Goal: Information Seeking & Learning: Compare options

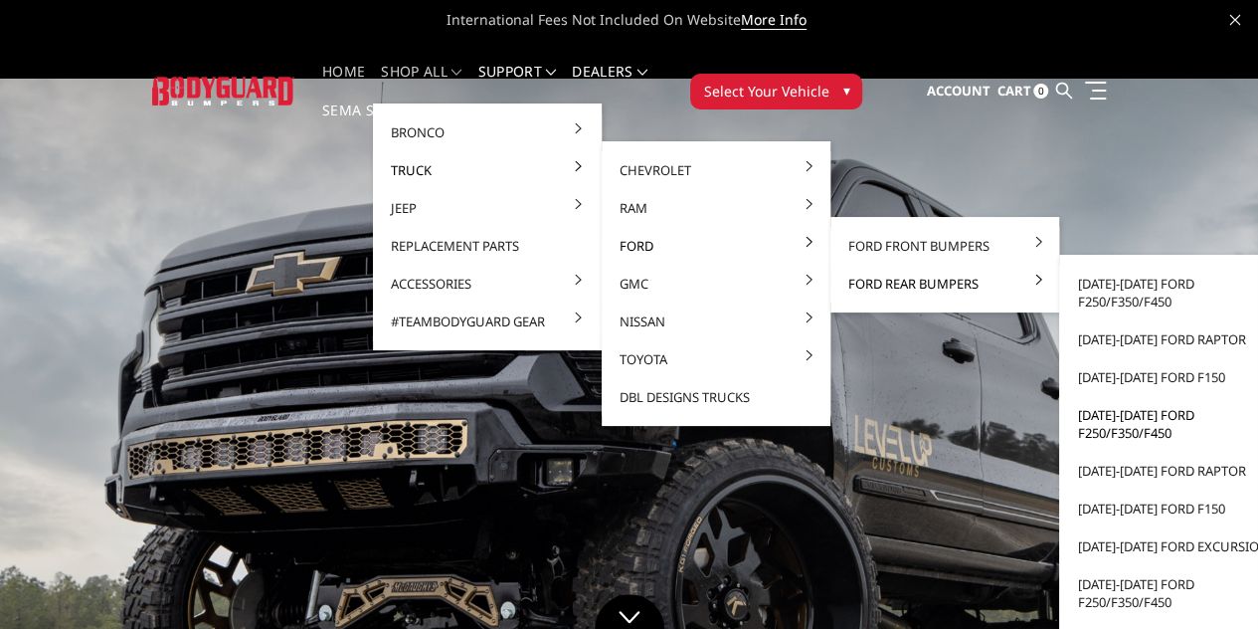
click at [1067, 417] on link "[DATE]-[DATE] Ford F250/F350/F450" at bounding box center [1173, 424] width 213 height 56
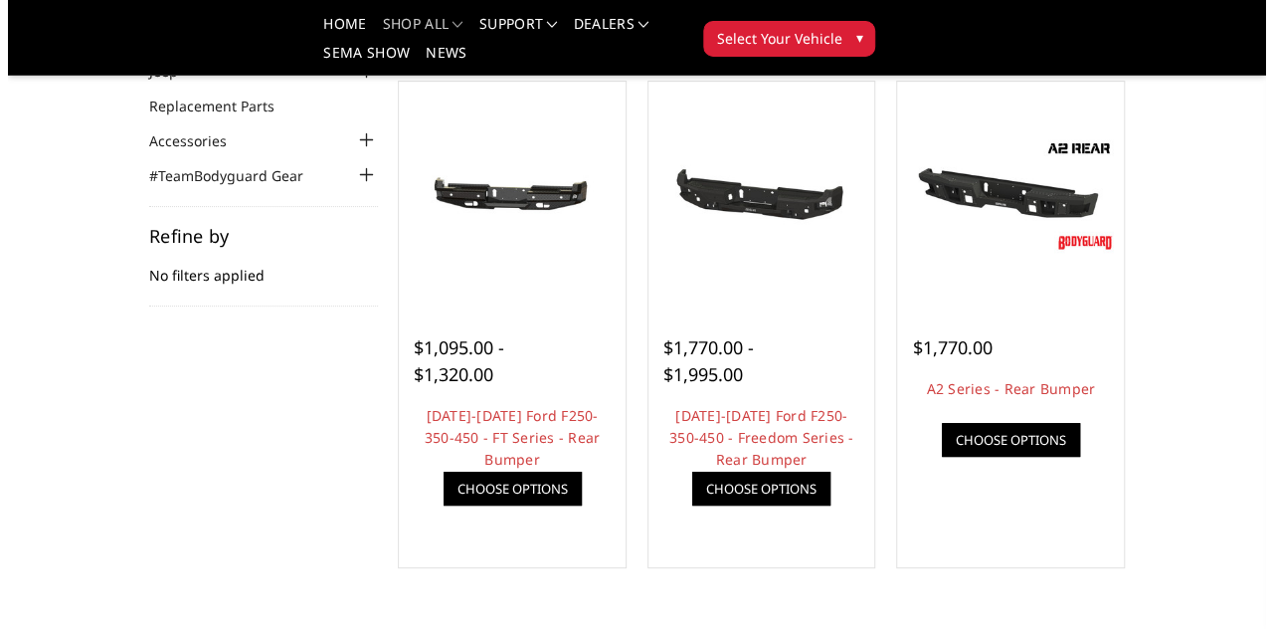
scroll to position [164, 0]
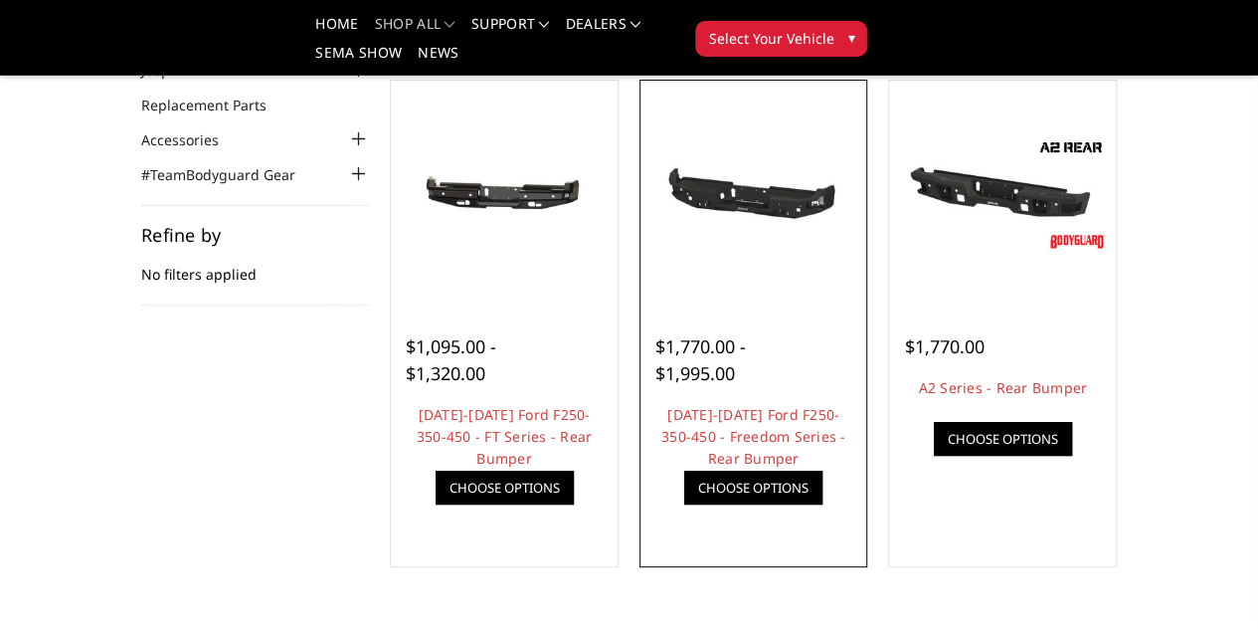
click at [0, 0] on link "Quick view" at bounding box center [0, 0] width 0 height 0
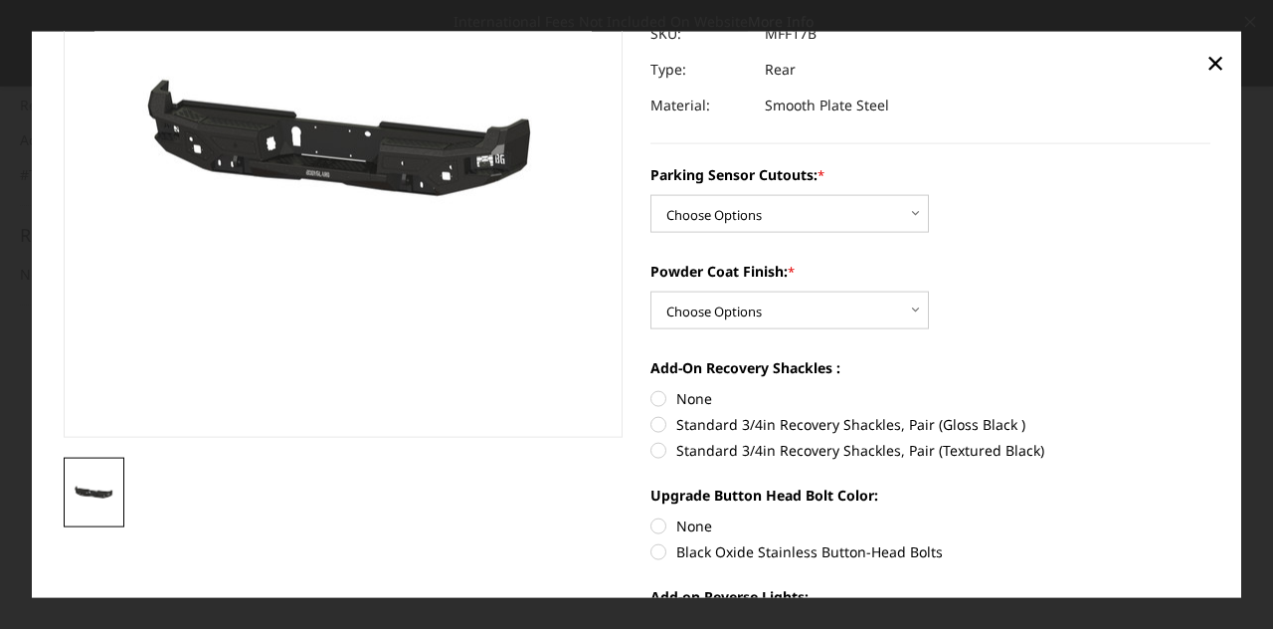
scroll to position [221, 0]
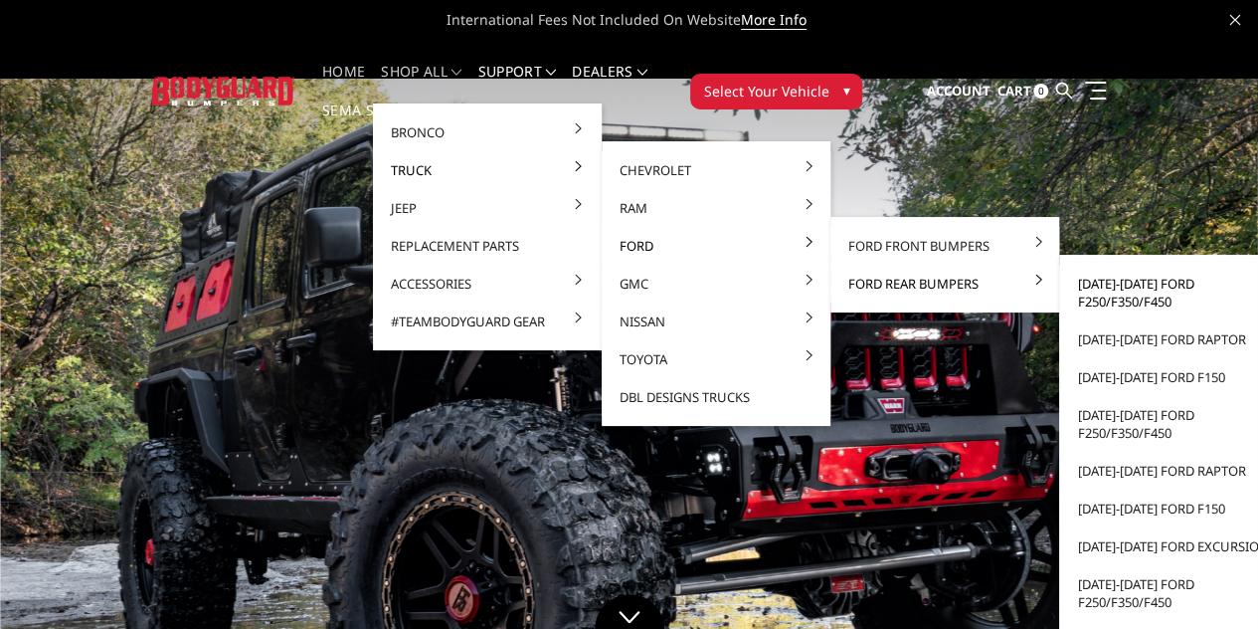
click at [1090, 293] on link "[DATE]-[DATE] Ford F250/F350/F450" at bounding box center [1173, 293] width 213 height 56
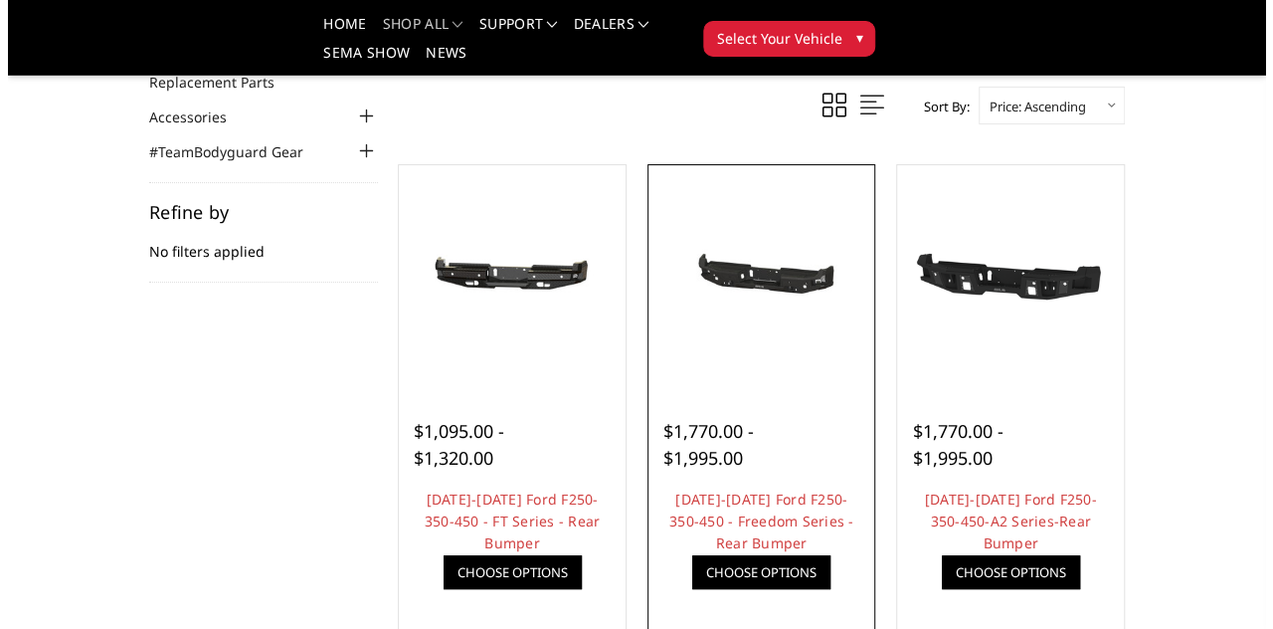
scroll to position [243, 0]
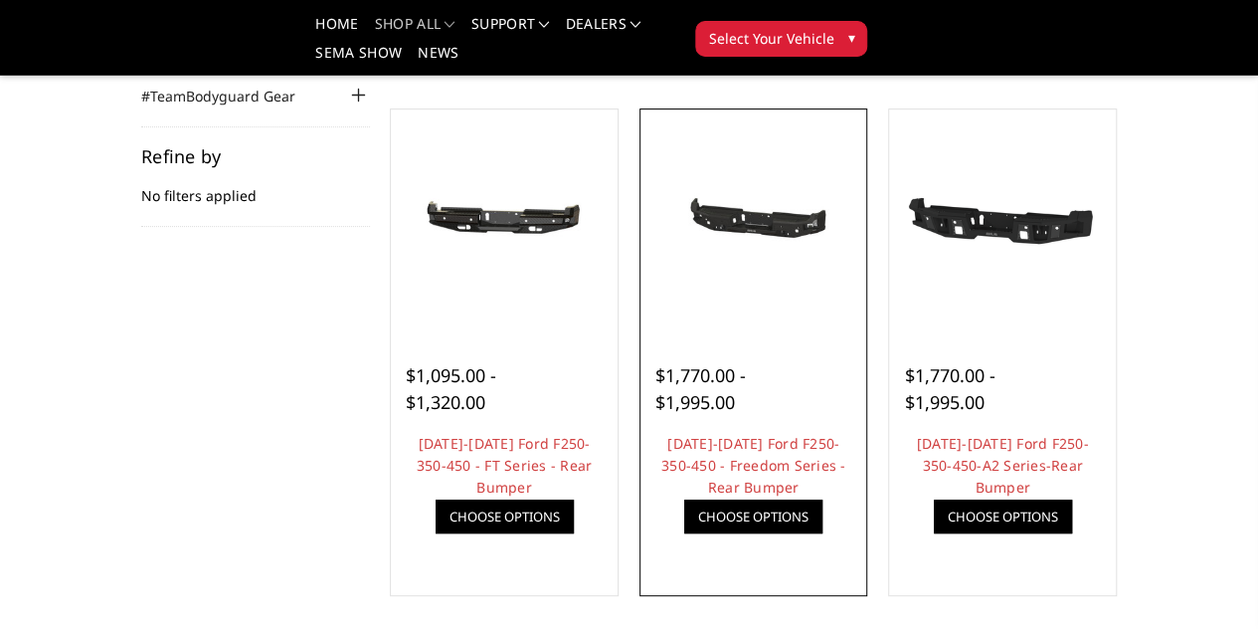
click at [0, 0] on link "Quick view" at bounding box center [0, 0] width 0 height 0
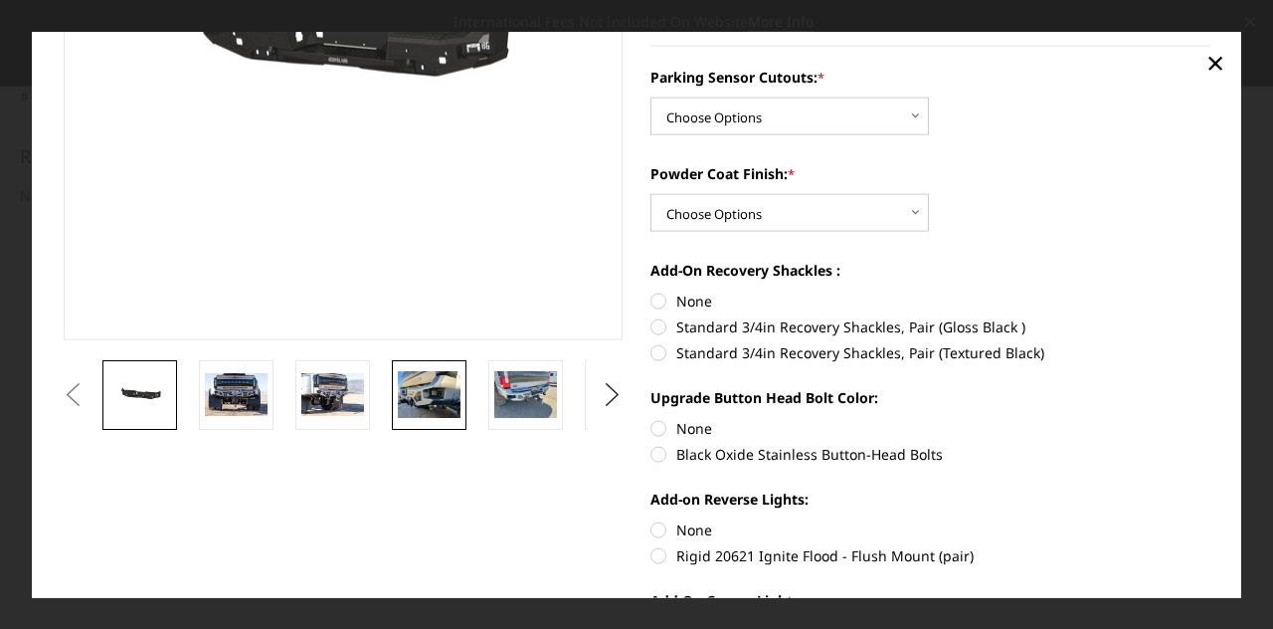
scroll to position [320, 0]
click at [268, 403] on img at bounding box center [236, 394] width 63 height 42
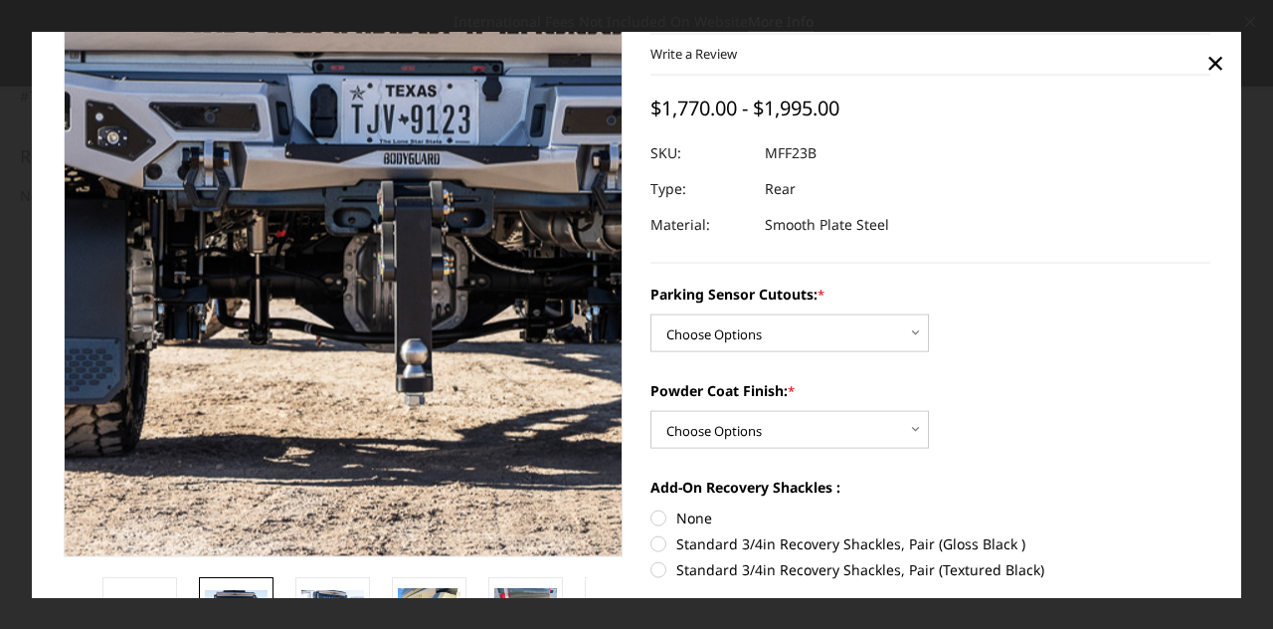
scroll to position [101, 0]
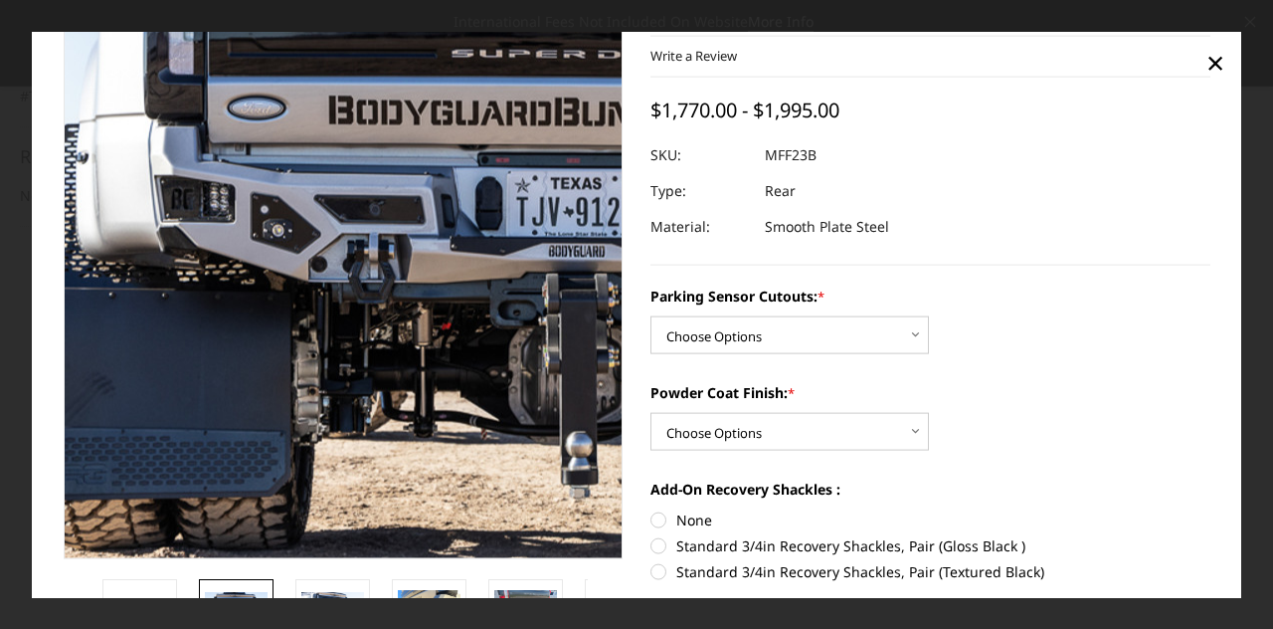
click at [141, 291] on img at bounding box center [598, 248] width 1273 height 850
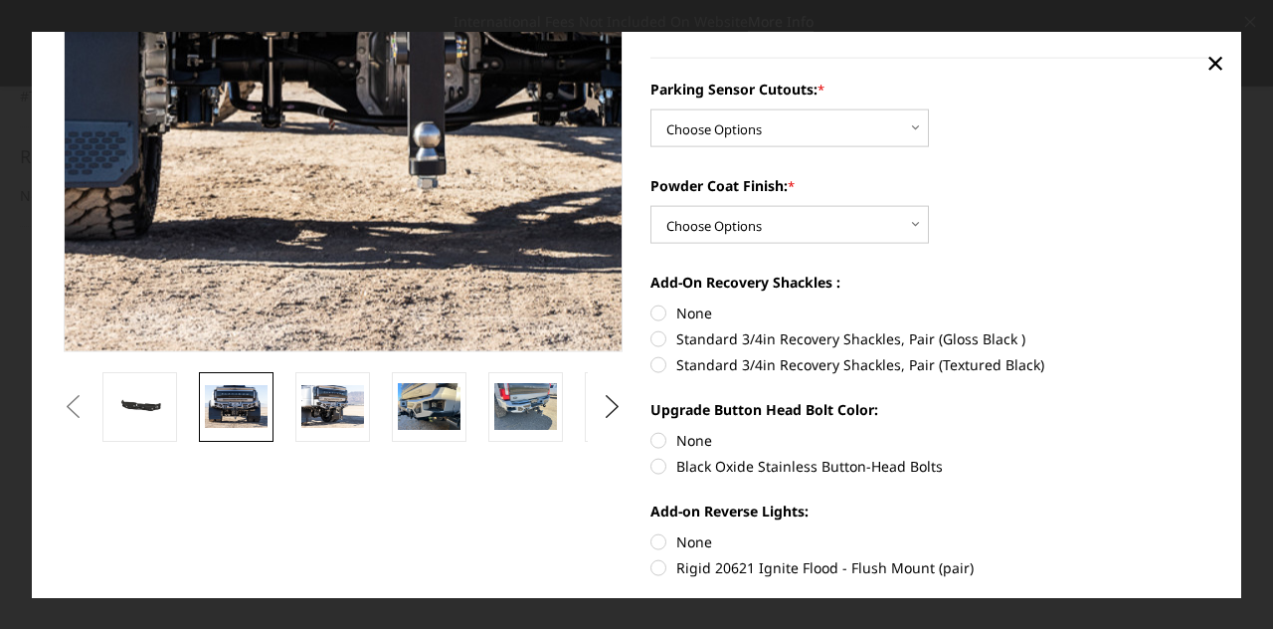
scroll to position [310, 0]
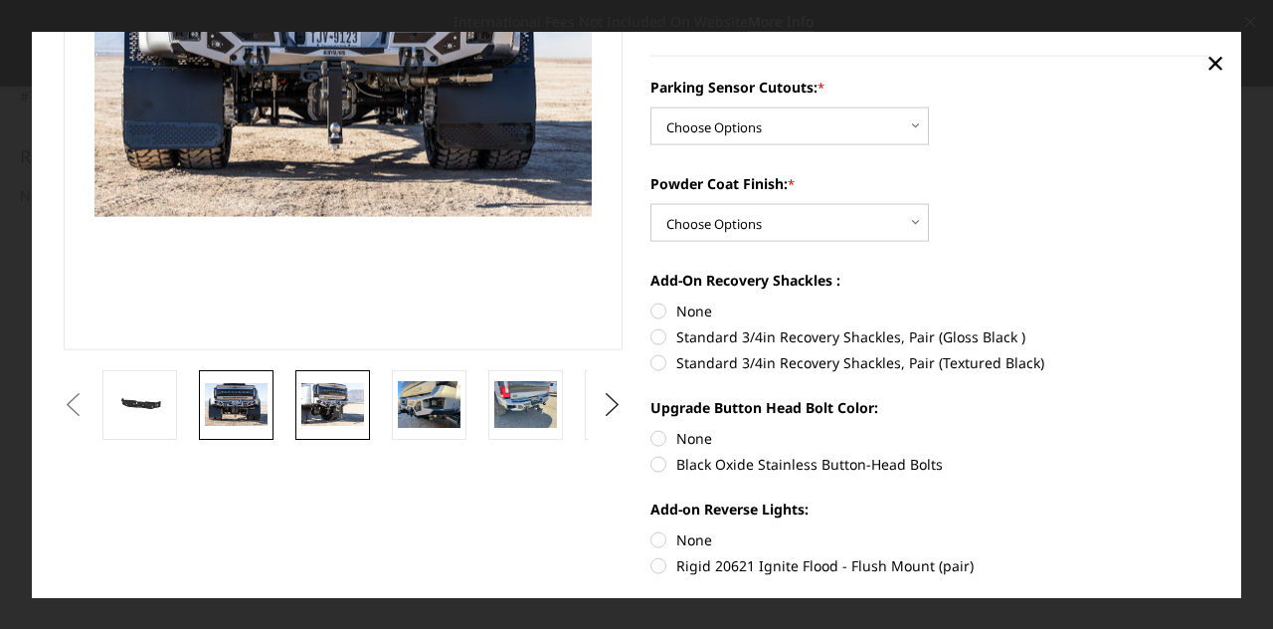
click at [324, 393] on img at bounding box center [332, 404] width 63 height 42
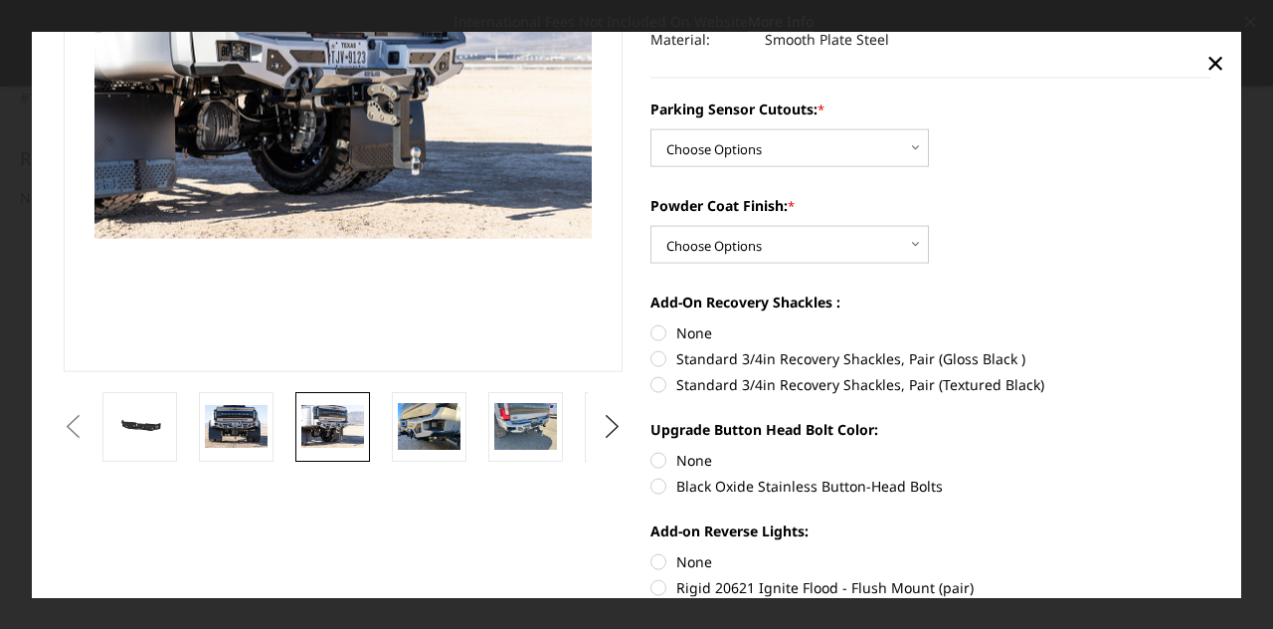
scroll to position [332, 0]
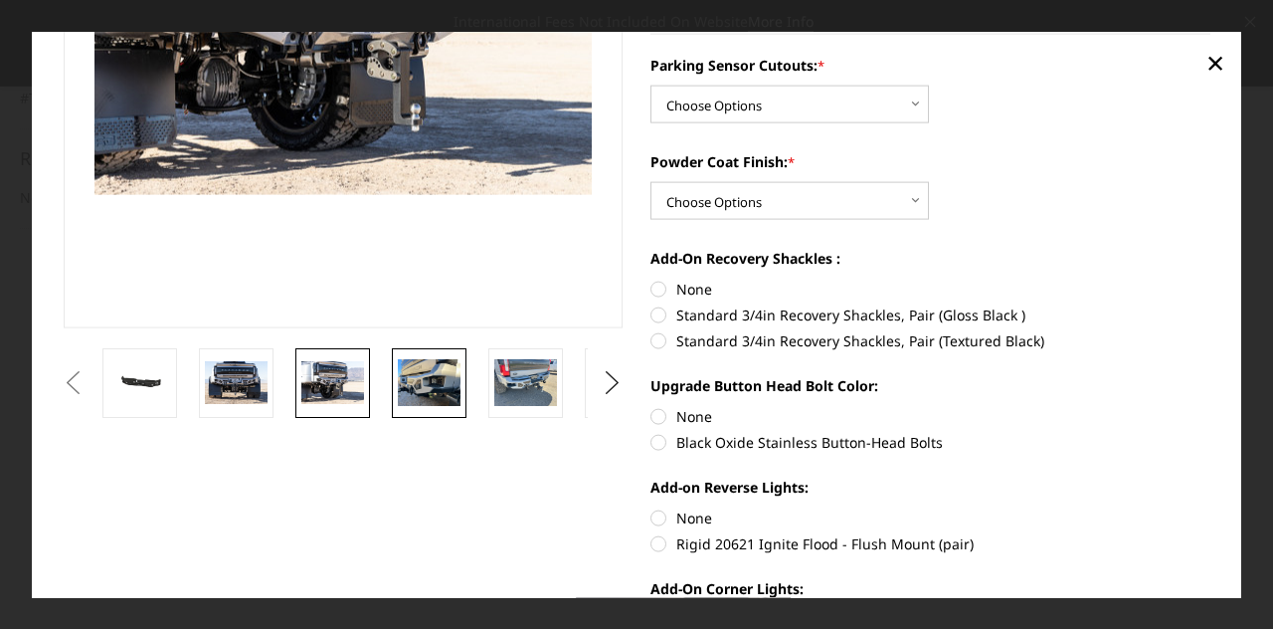
click at [439, 393] on img at bounding box center [429, 381] width 63 height 47
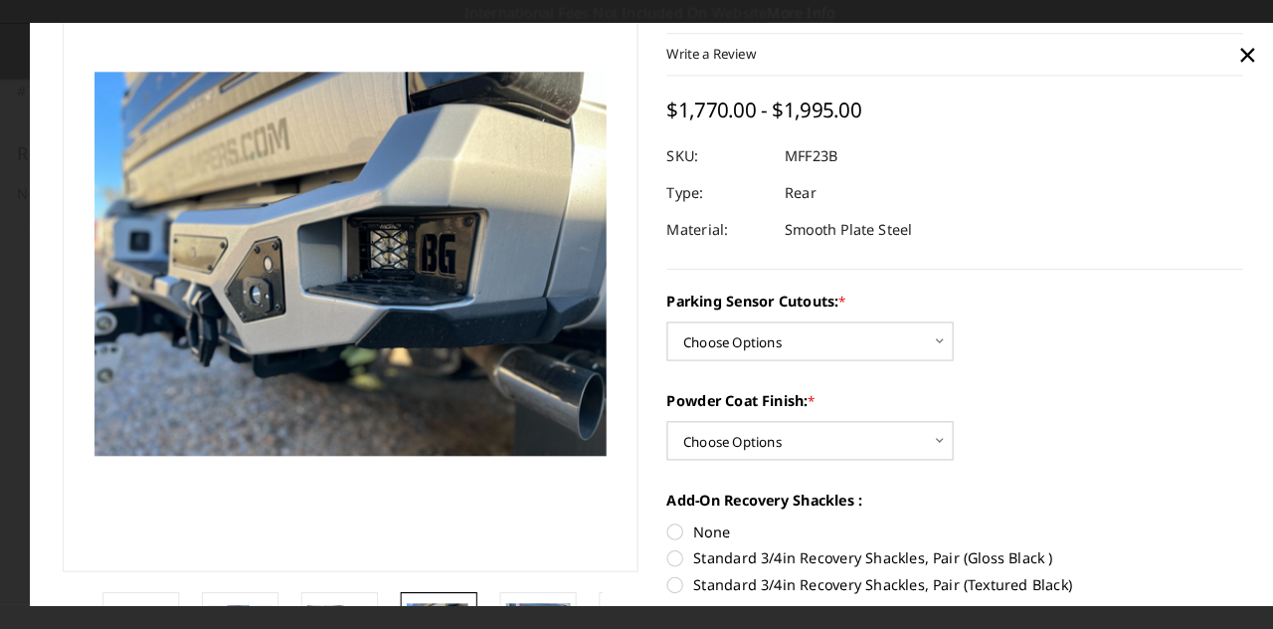
scroll to position [241, 0]
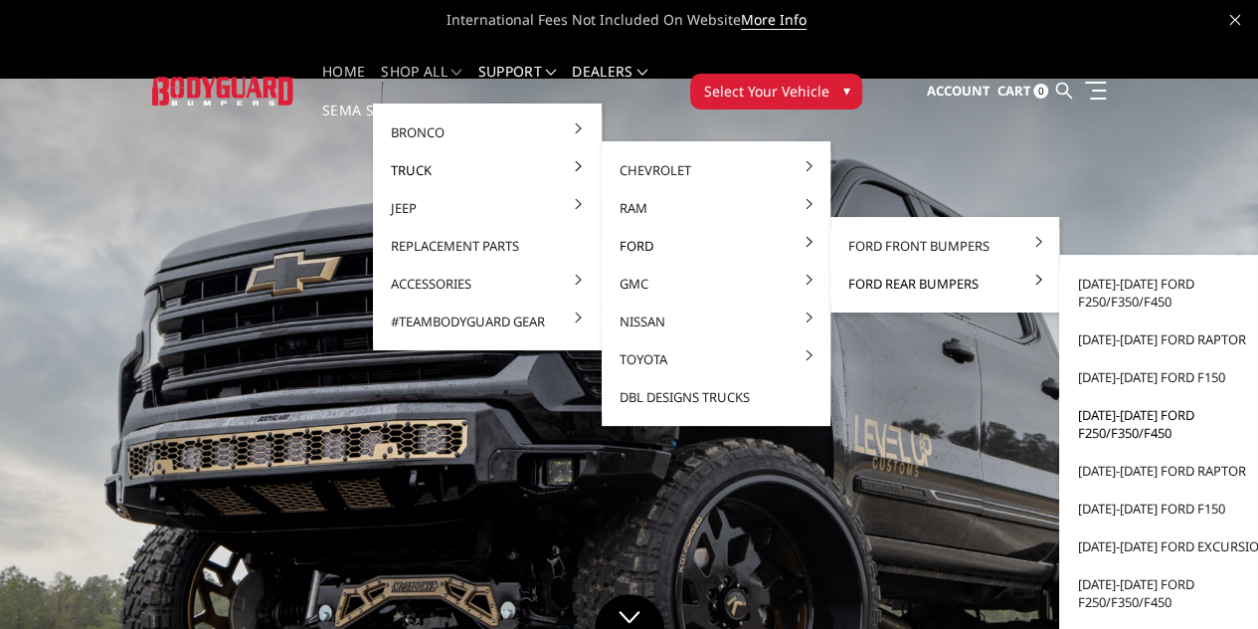
click at [1097, 427] on link "[DATE]-[DATE] Ford F250/F350/F450" at bounding box center [1173, 424] width 213 height 56
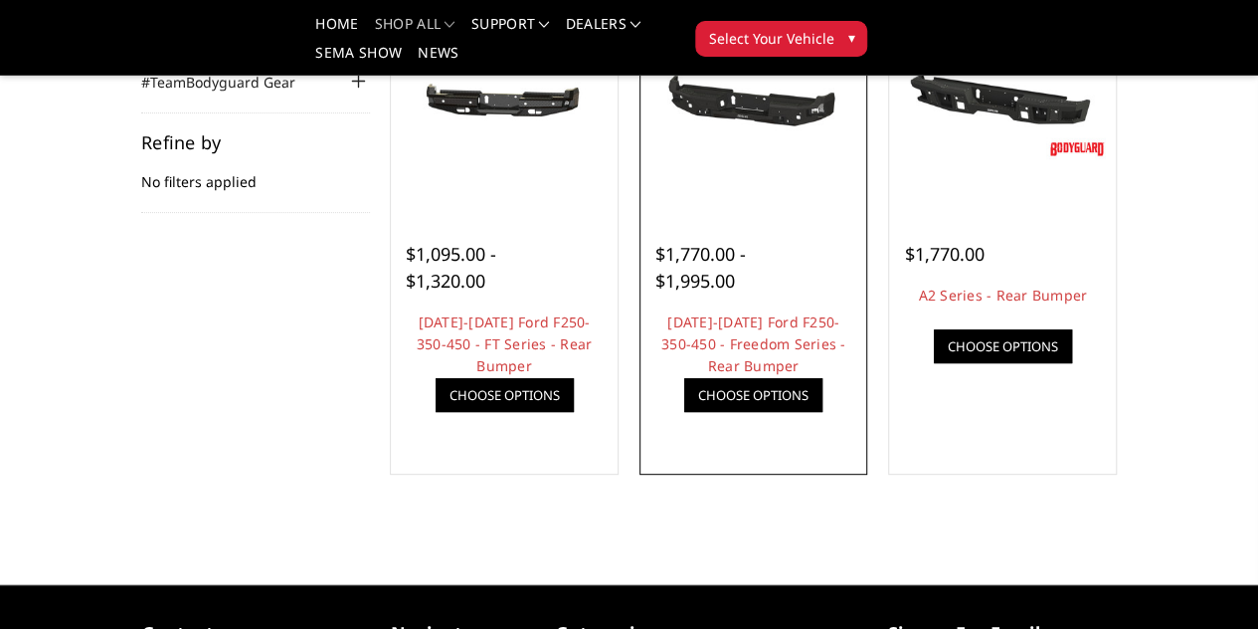
scroll to position [258, 0]
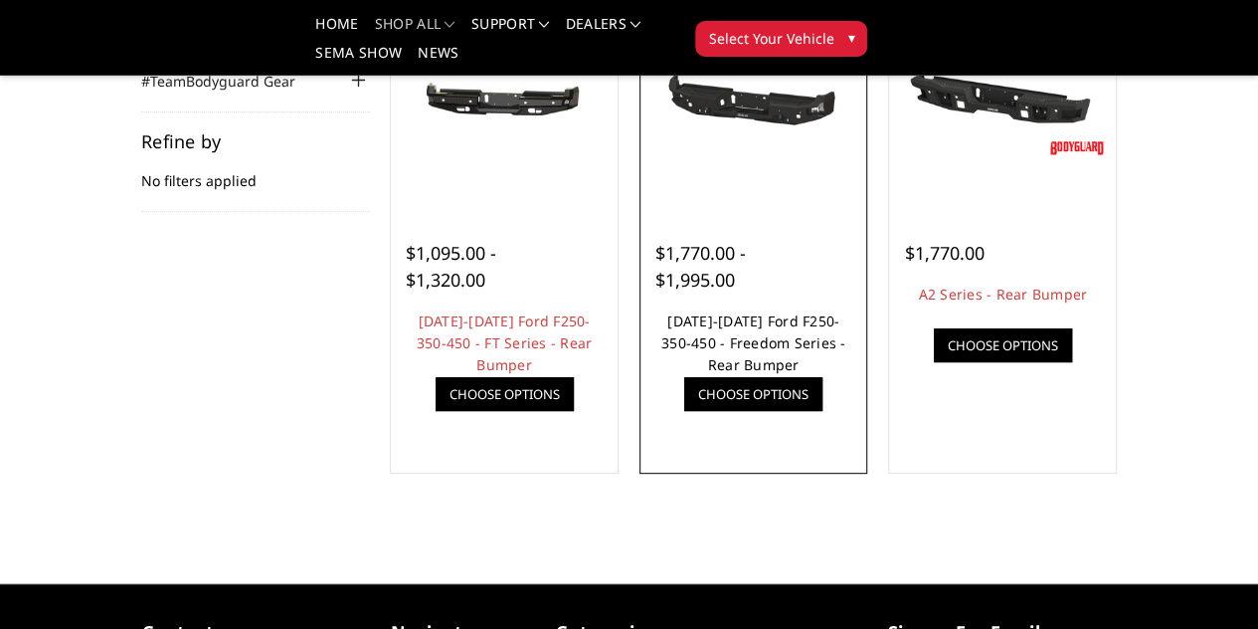
click at [715, 374] on link "2017-2022 Ford F250-350-450 - Freedom Series - Rear Bumper" at bounding box center [754, 342] width 185 height 63
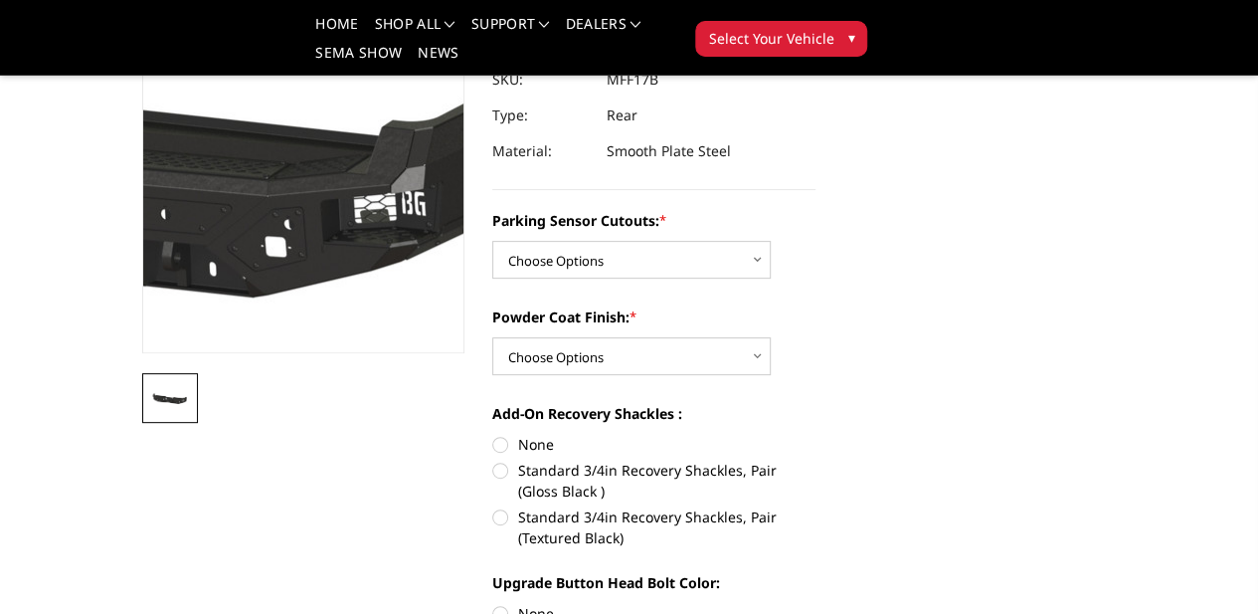
scroll to position [210, 0]
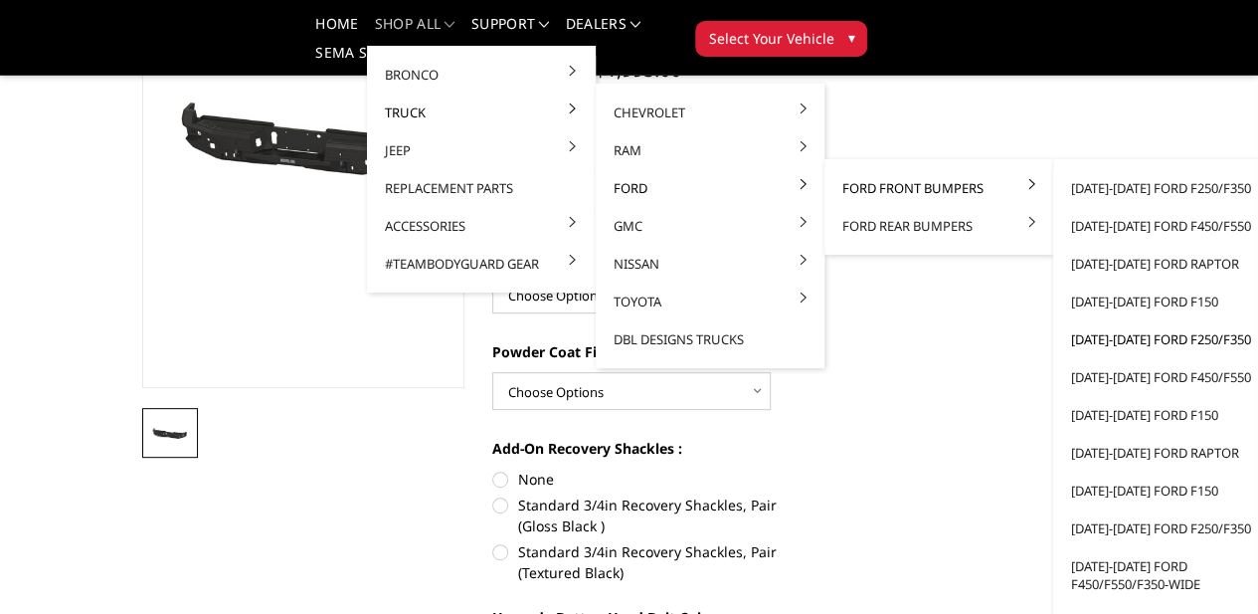
click at [1109, 343] on link "[DATE]-[DATE] Ford F250/F350" at bounding box center [1167, 339] width 213 height 38
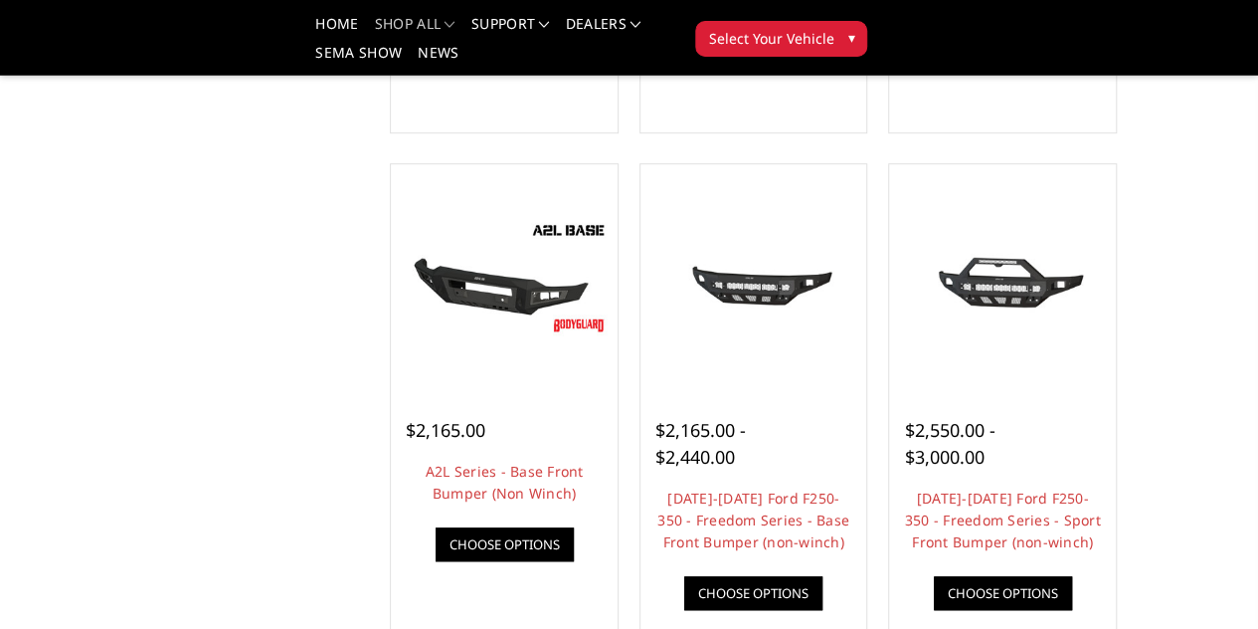
scroll to position [621, 0]
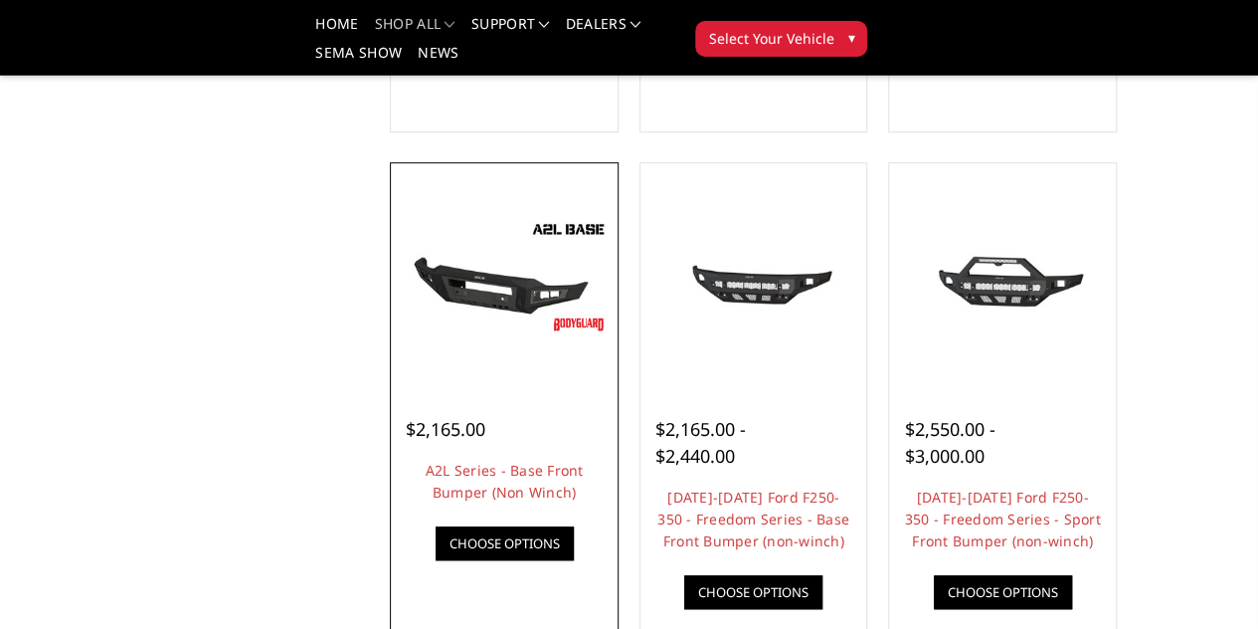
click at [0, 0] on link "Quick view" at bounding box center [0, 0] width 0 height 0
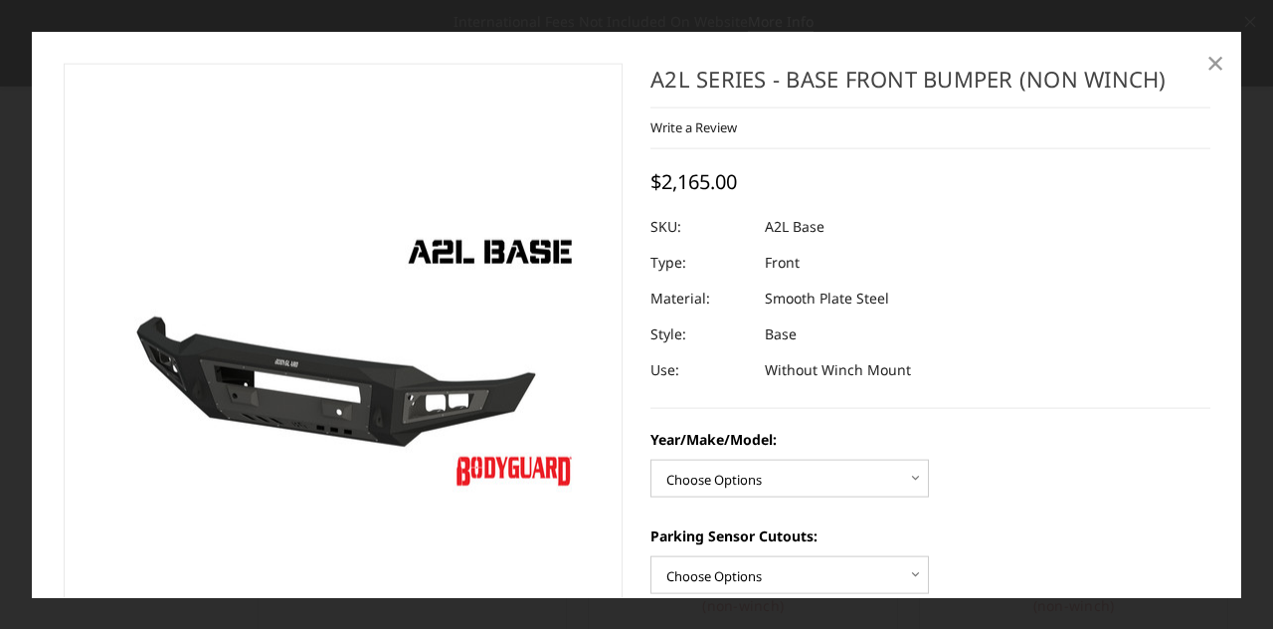
click at [1222, 65] on span "×" at bounding box center [1216, 61] width 18 height 43
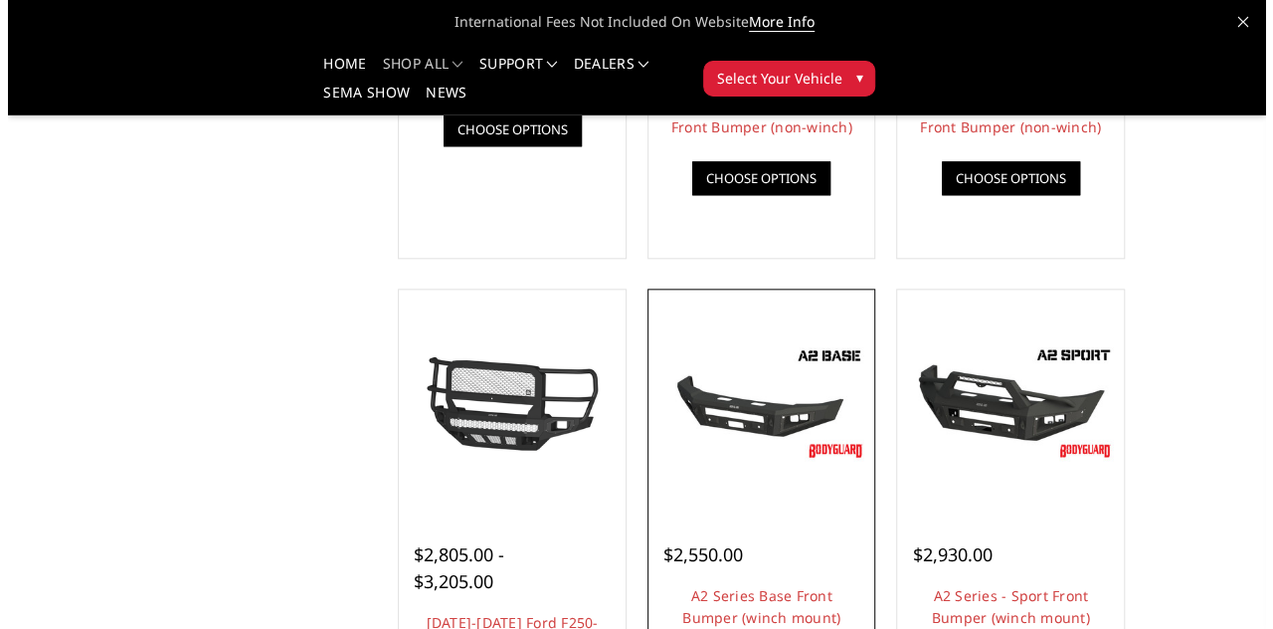
scroll to position [1036, 0]
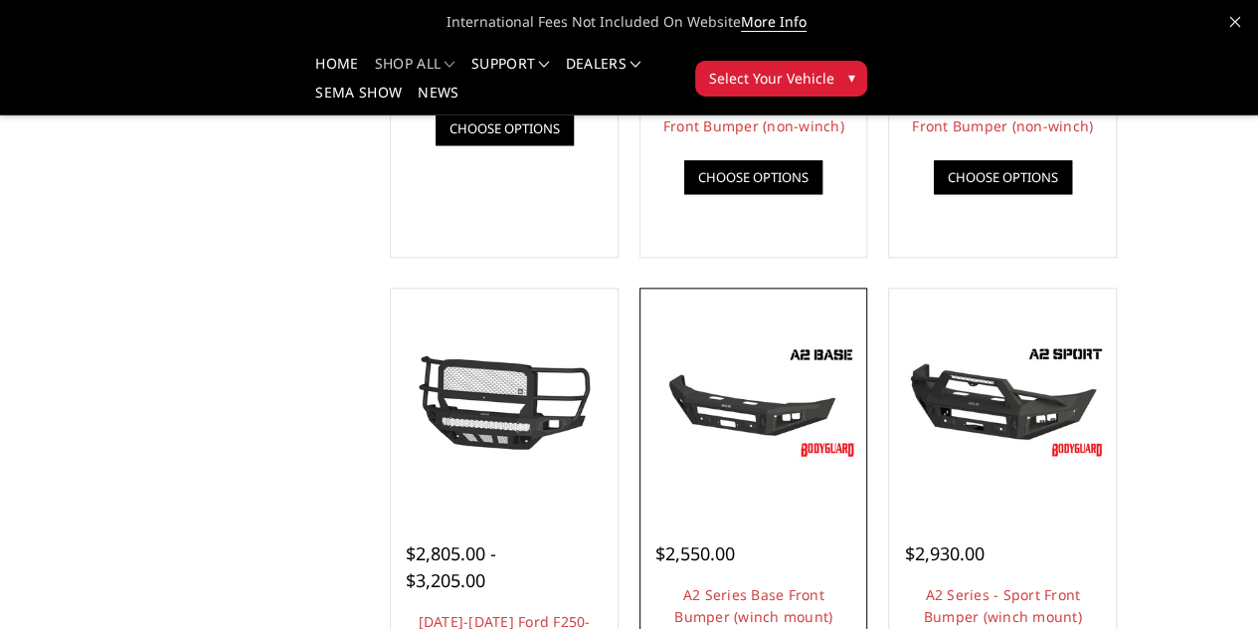
click at [0, 0] on link "Quick view" at bounding box center [0, 0] width 0 height 0
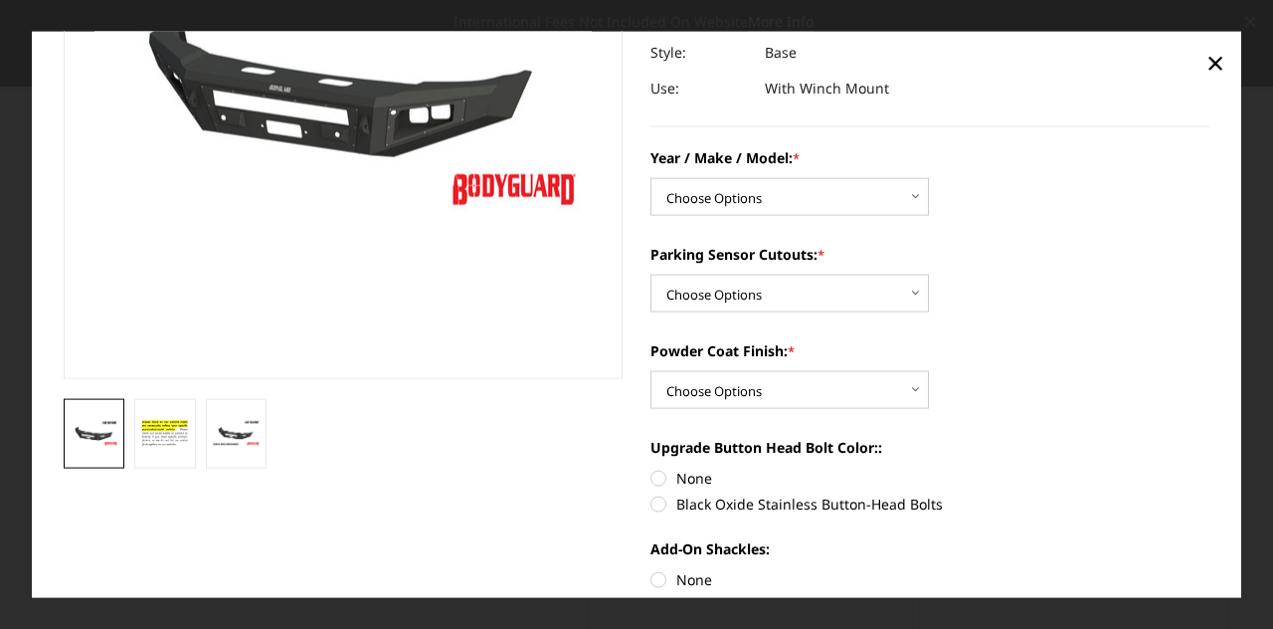
scroll to position [283, 0]
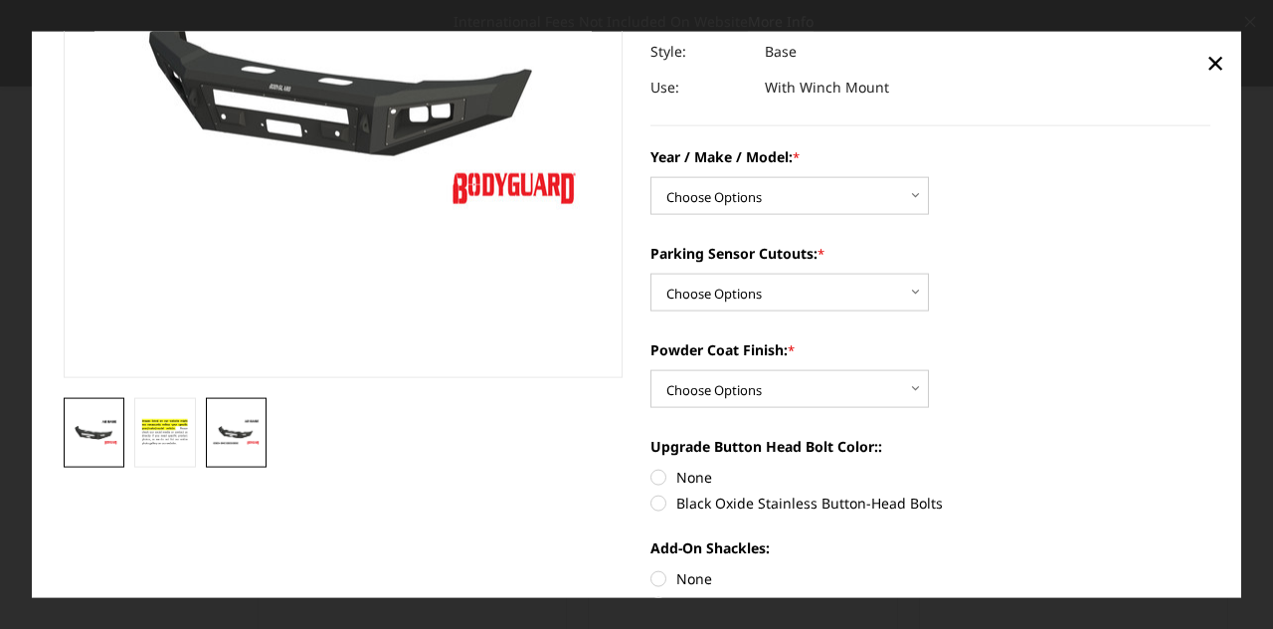
click at [217, 440] on img at bounding box center [237, 432] width 50 height 28
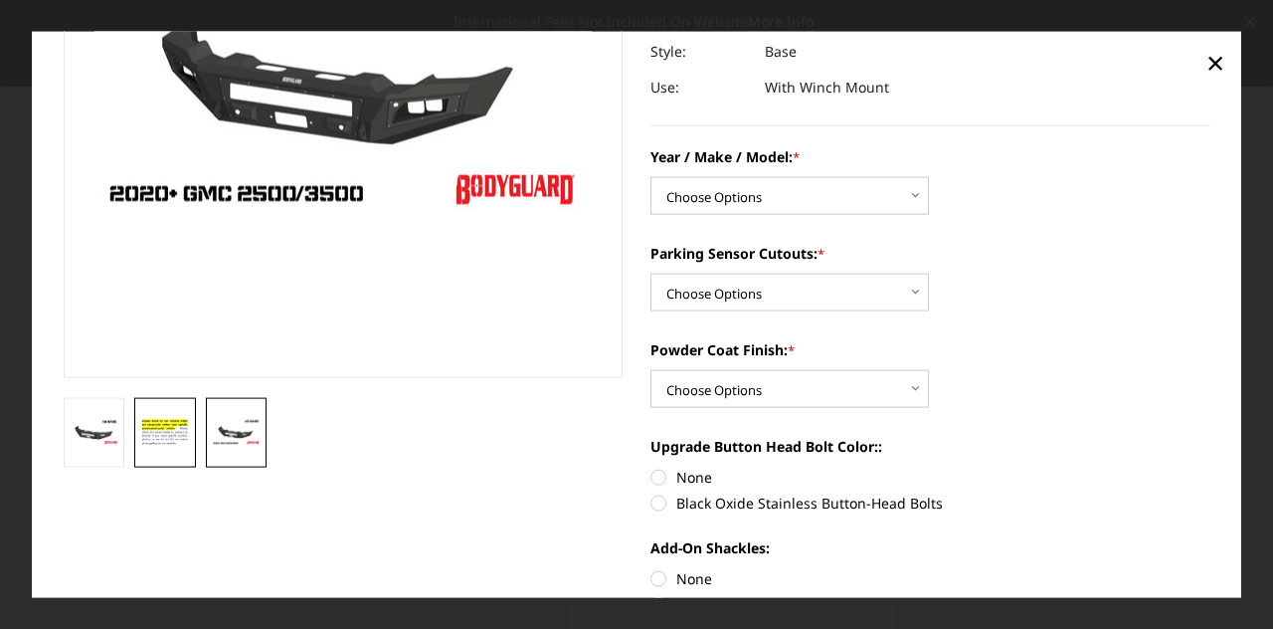
click at [177, 439] on img at bounding box center [165, 432] width 50 height 34
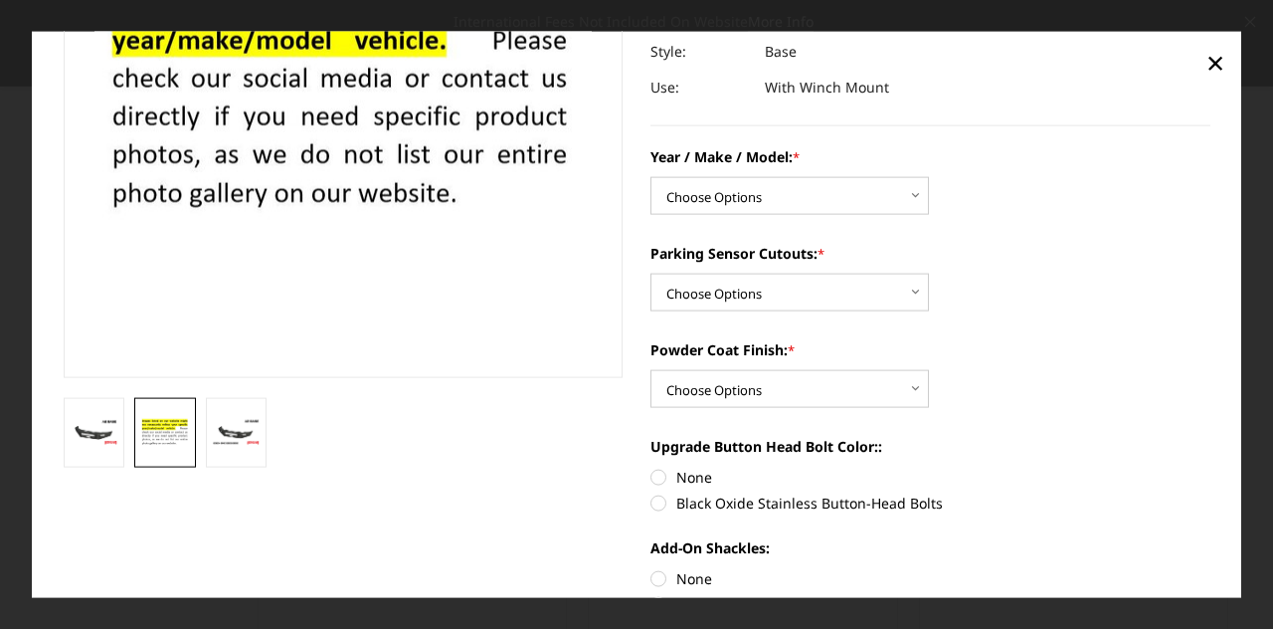
scroll to position [253, 0]
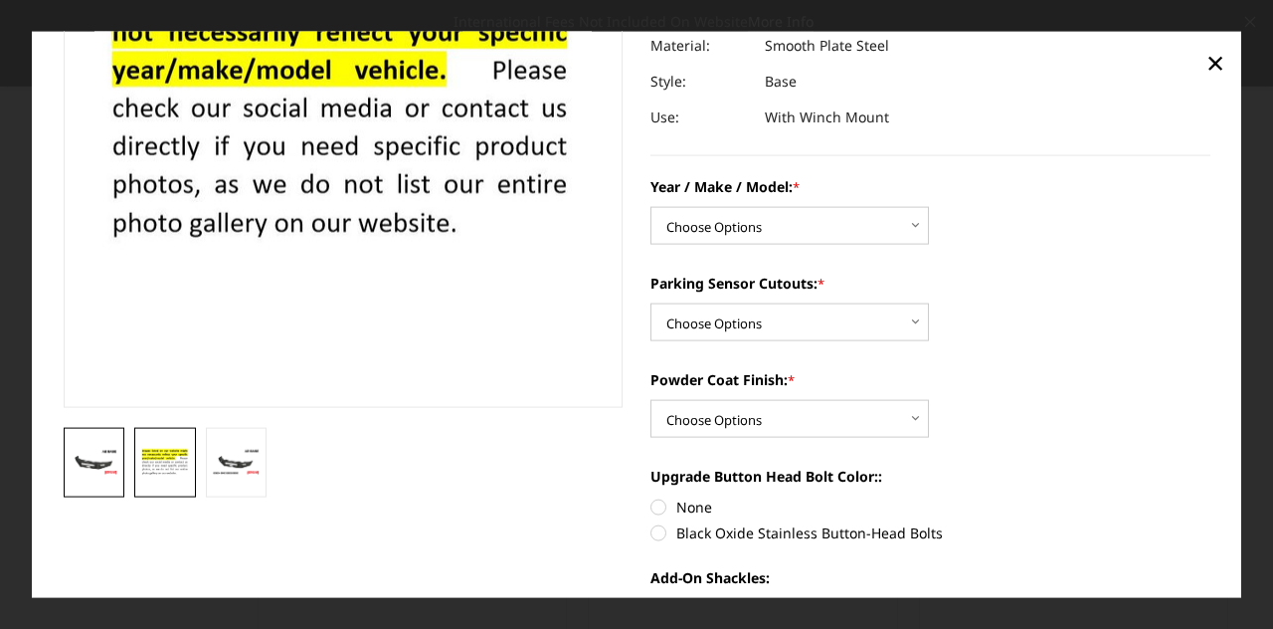
click at [84, 457] on img at bounding box center [95, 462] width 50 height 28
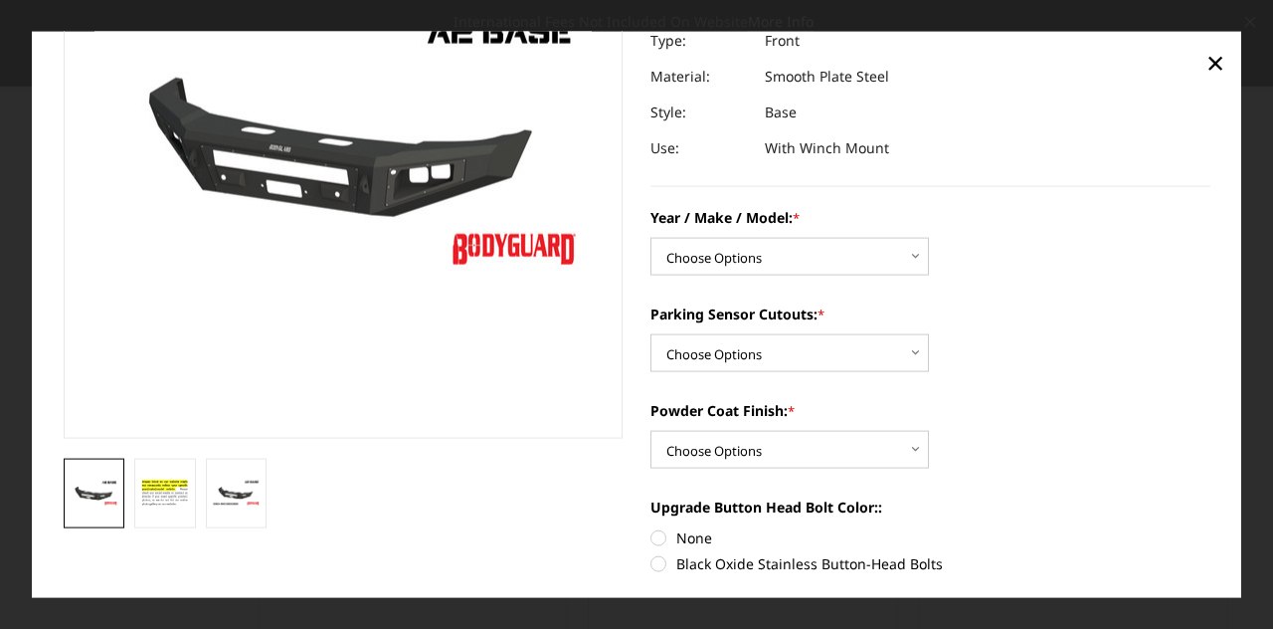
scroll to position [220, 0]
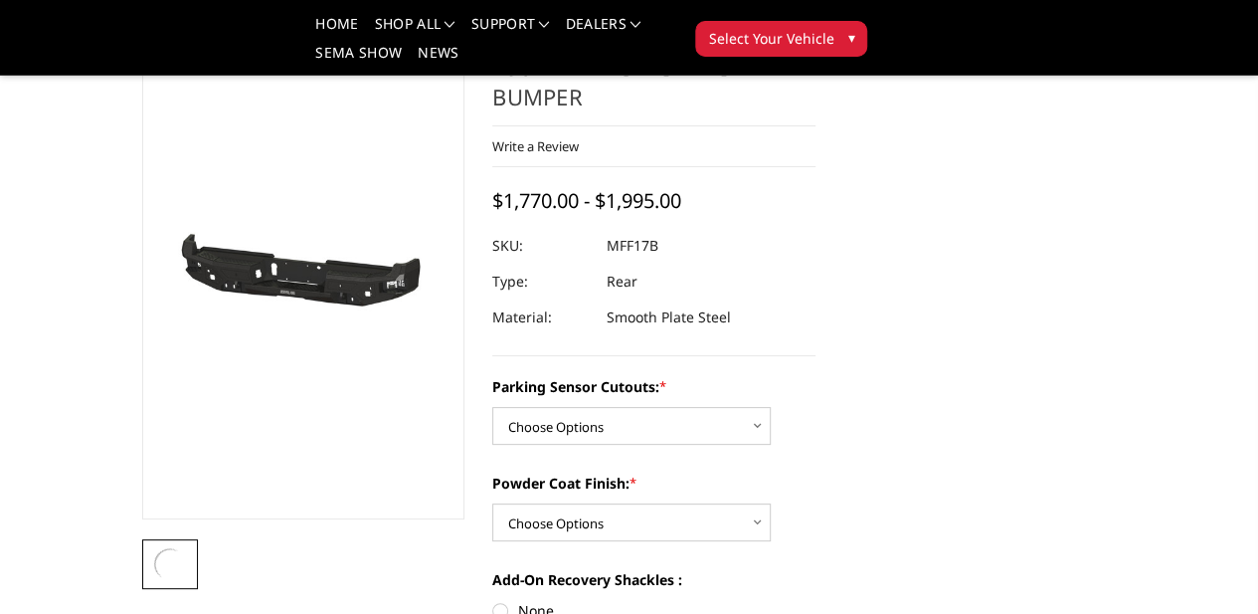
scroll to position [210, 0]
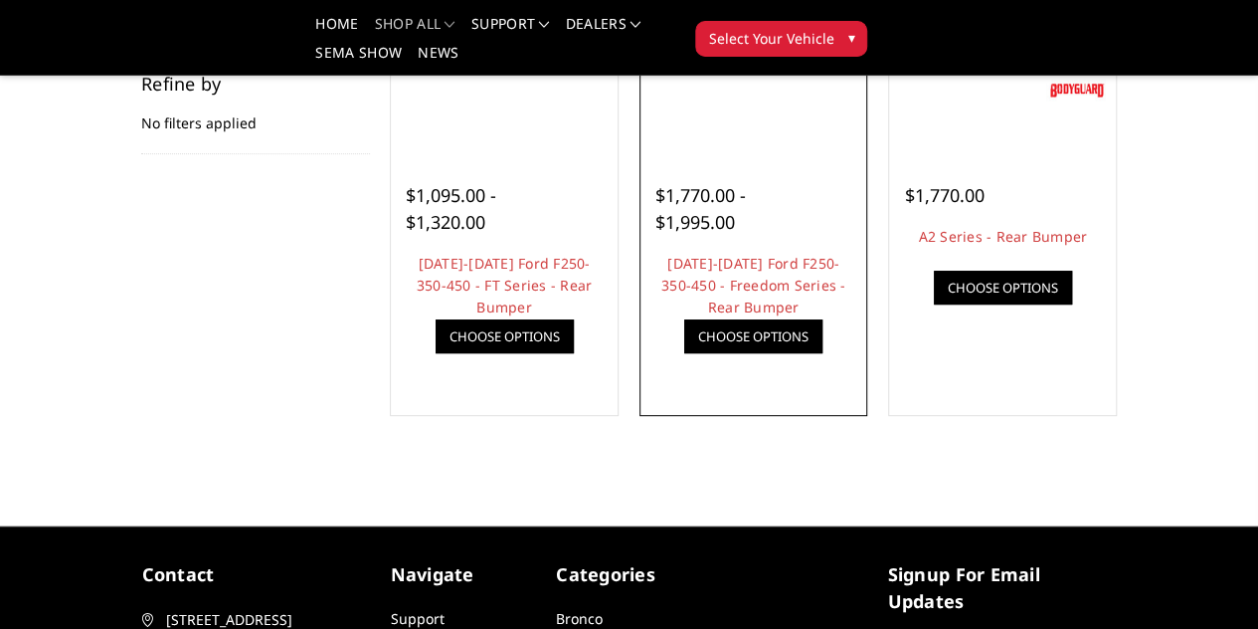
scroll to position [136, 0]
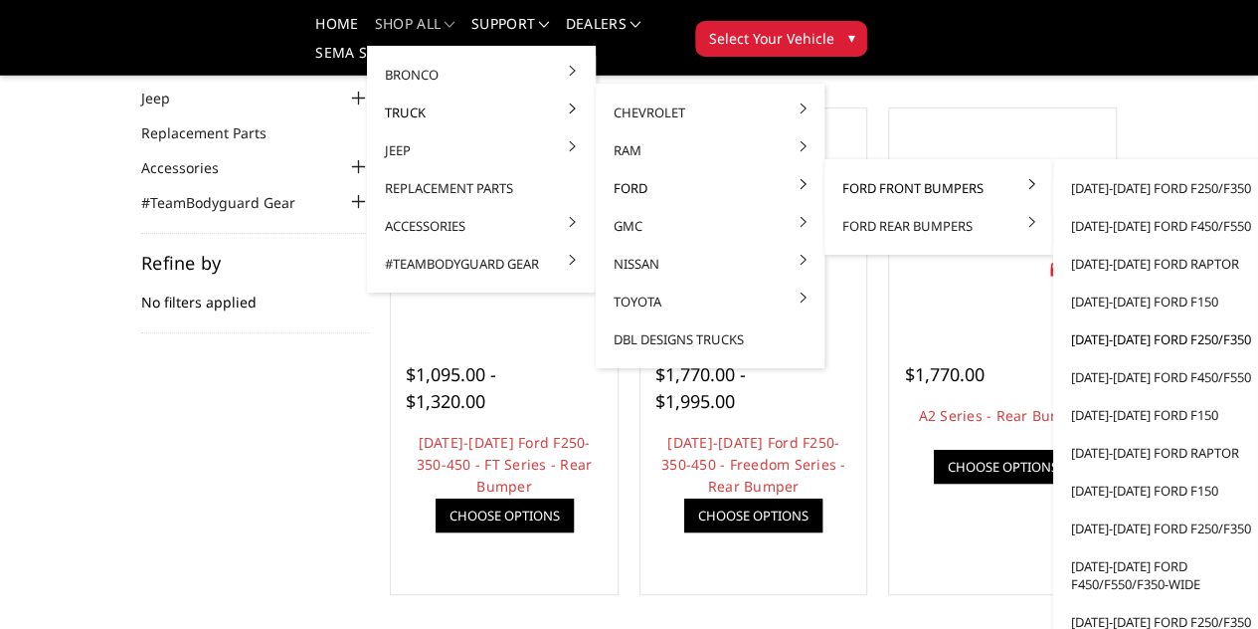
click at [1112, 345] on link "[DATE]-[DATE] Ford F250/F350" at bounding box center [1167, 339] width 213 height 38
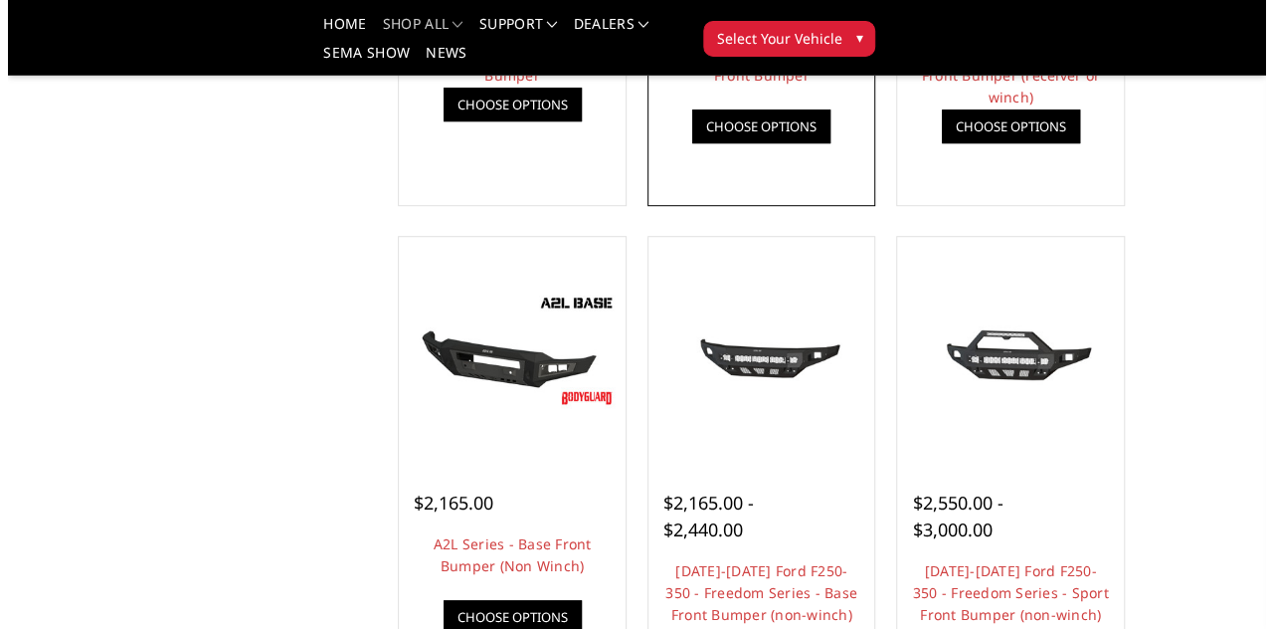
scroll to position [548, 0]
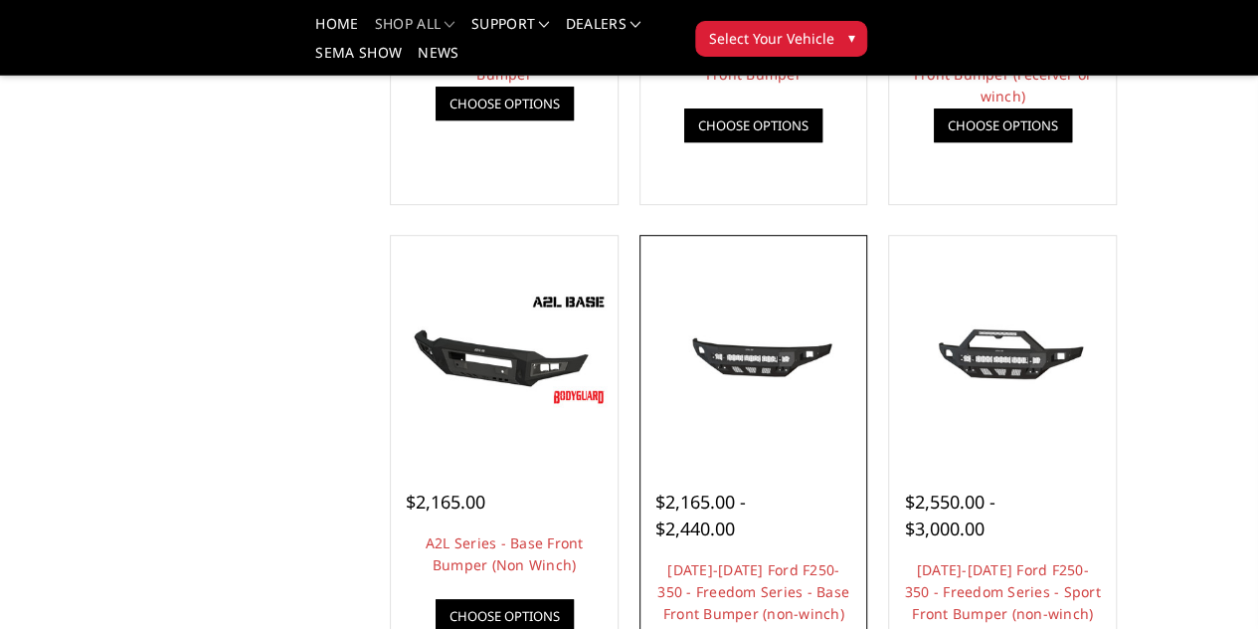
click at [0, 0] on link "Quick view" at bounding box center [0, 0] width 0 height 0
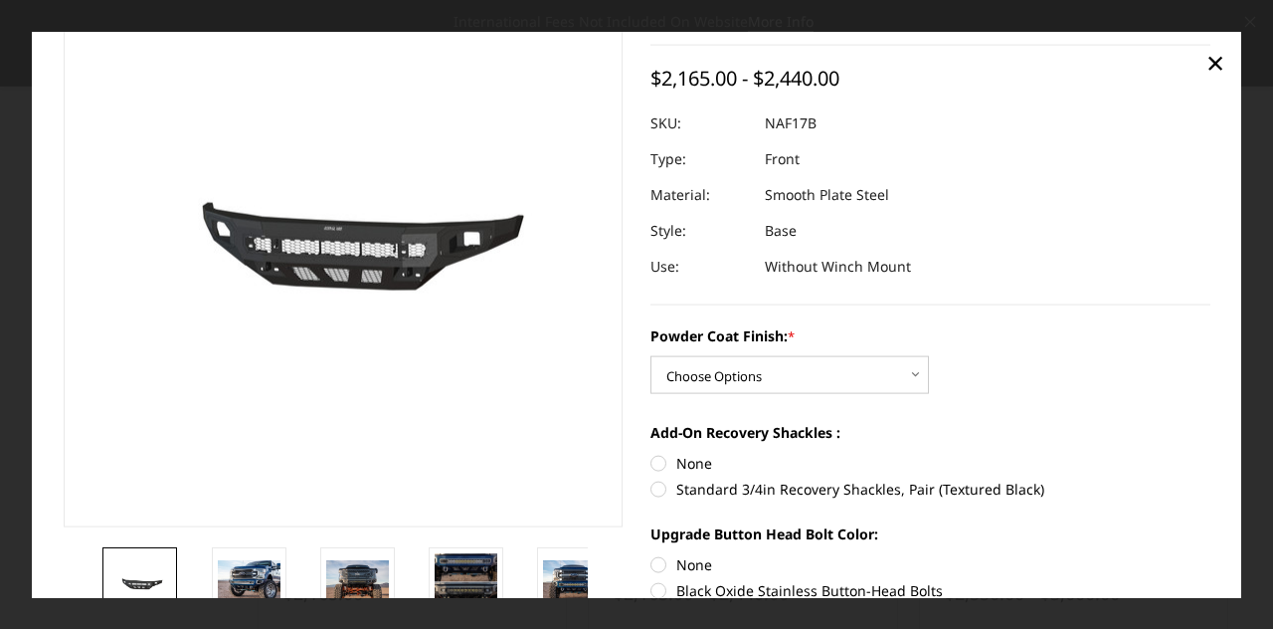
scroll to position [141, 0]
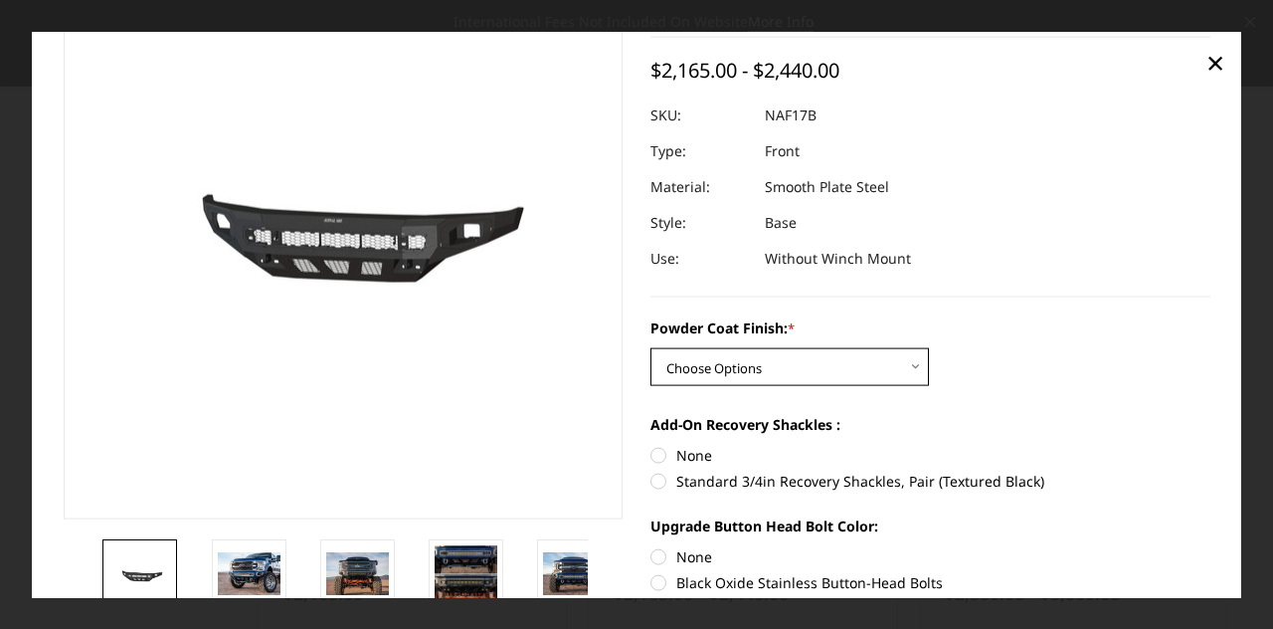
click at [662, 367] on select "Choose Options Bare Metal Texture Black Powder Coat" at bounding box center [790, 367] width 279 height 38
click at [625, 399] on section "Previous" at bounding box center [344, 315] width 588 height 789
click at [249, 569] on img at bounding box center [249, 573] width 63 height 42
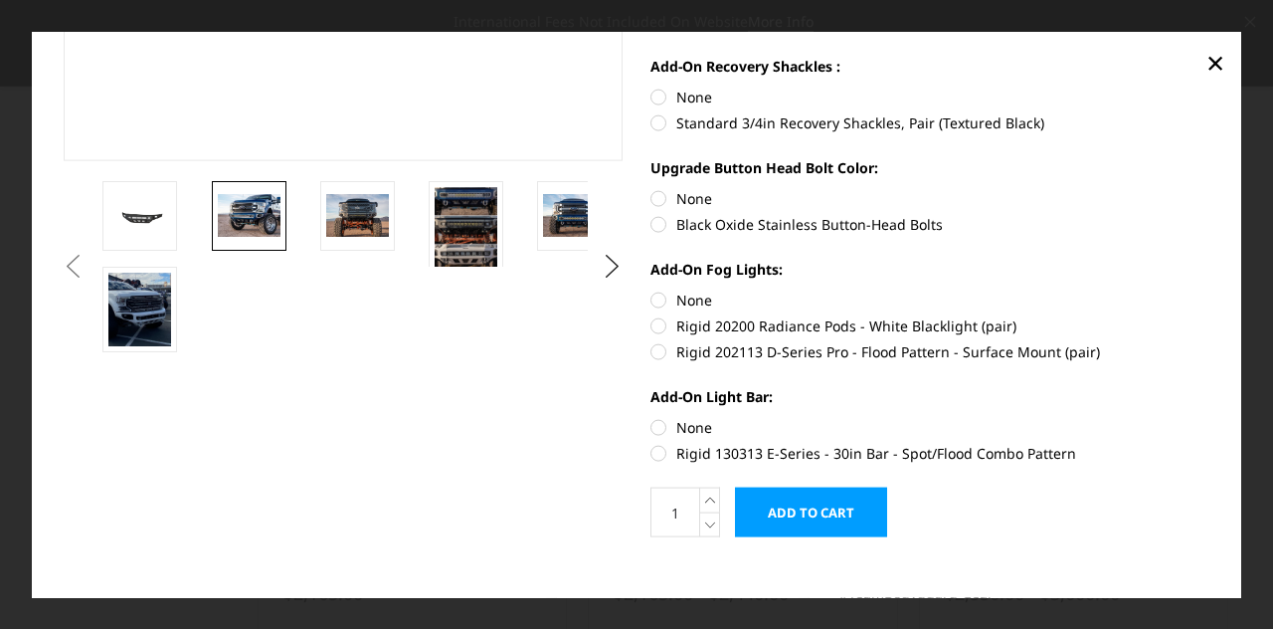
scroll to position [500, 0]
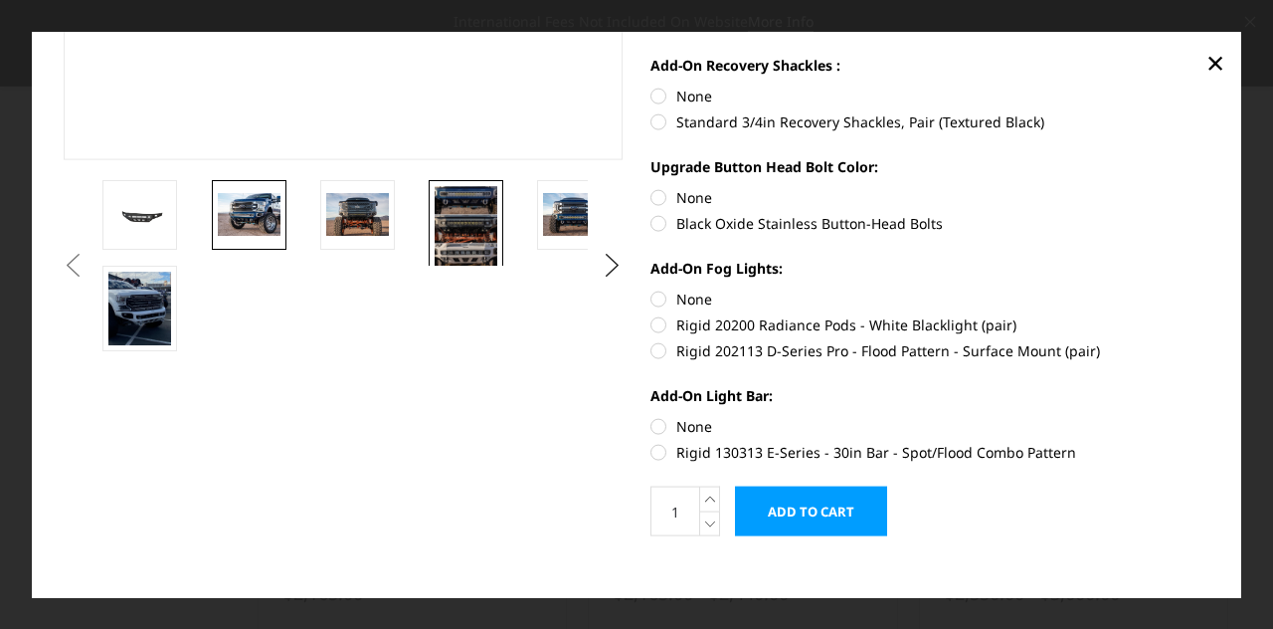
click at [459, 236] on img at bounding box center [466, 228] width 63 height 87
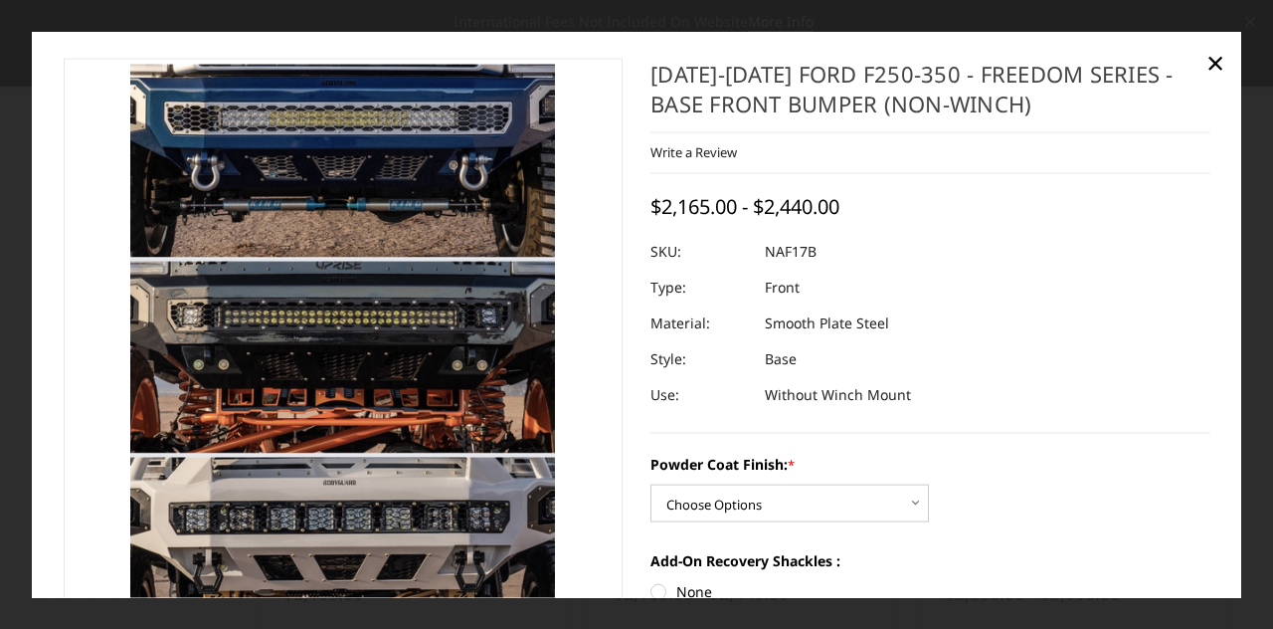
scroll to position [0, 0]
